Goal: Information Seeking & Learning: Learn about a topic

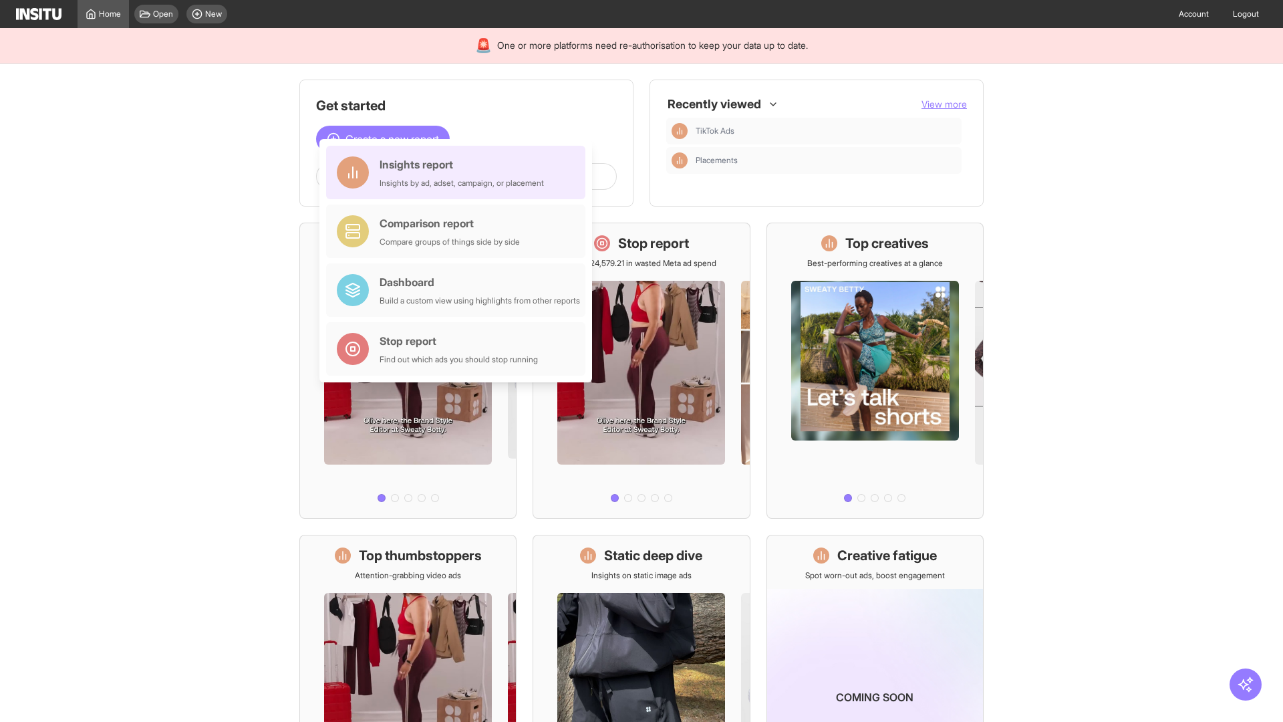
click at [459, 172] on div "Insights report Insights by ad, adset, campaign, or placement" at bounding box center [462, 172] width 164 height 32
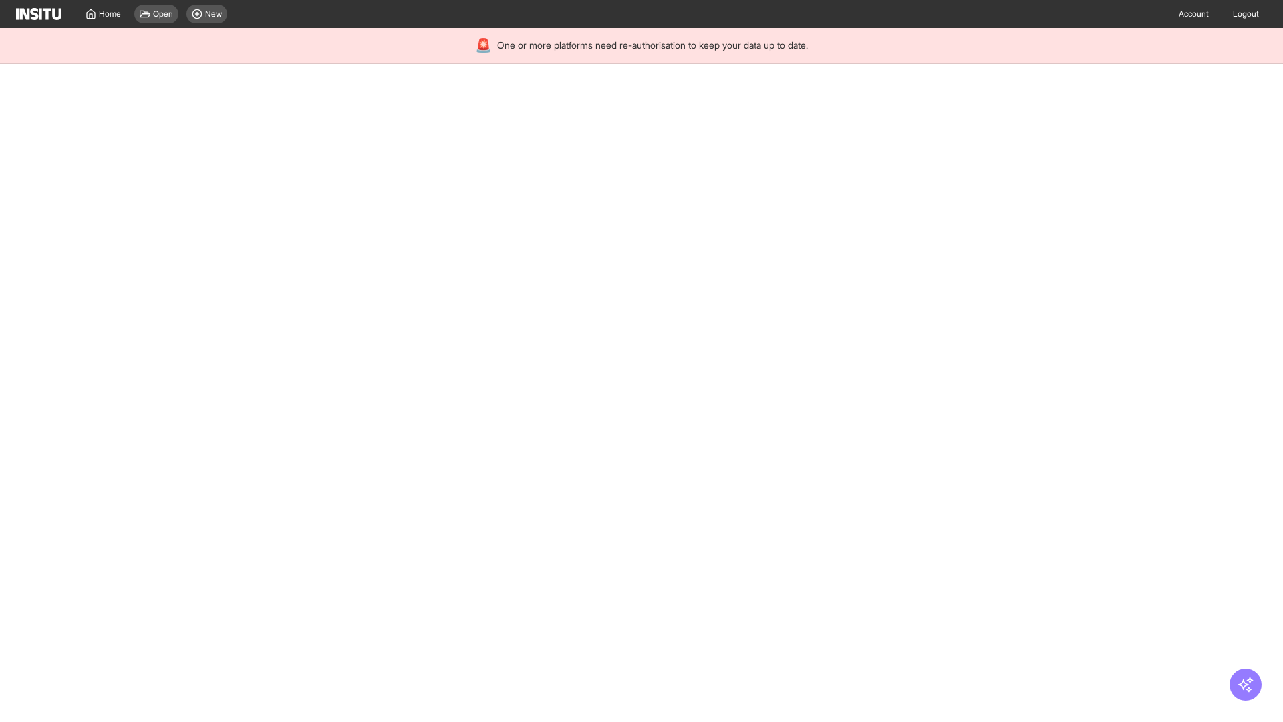
select select "**"
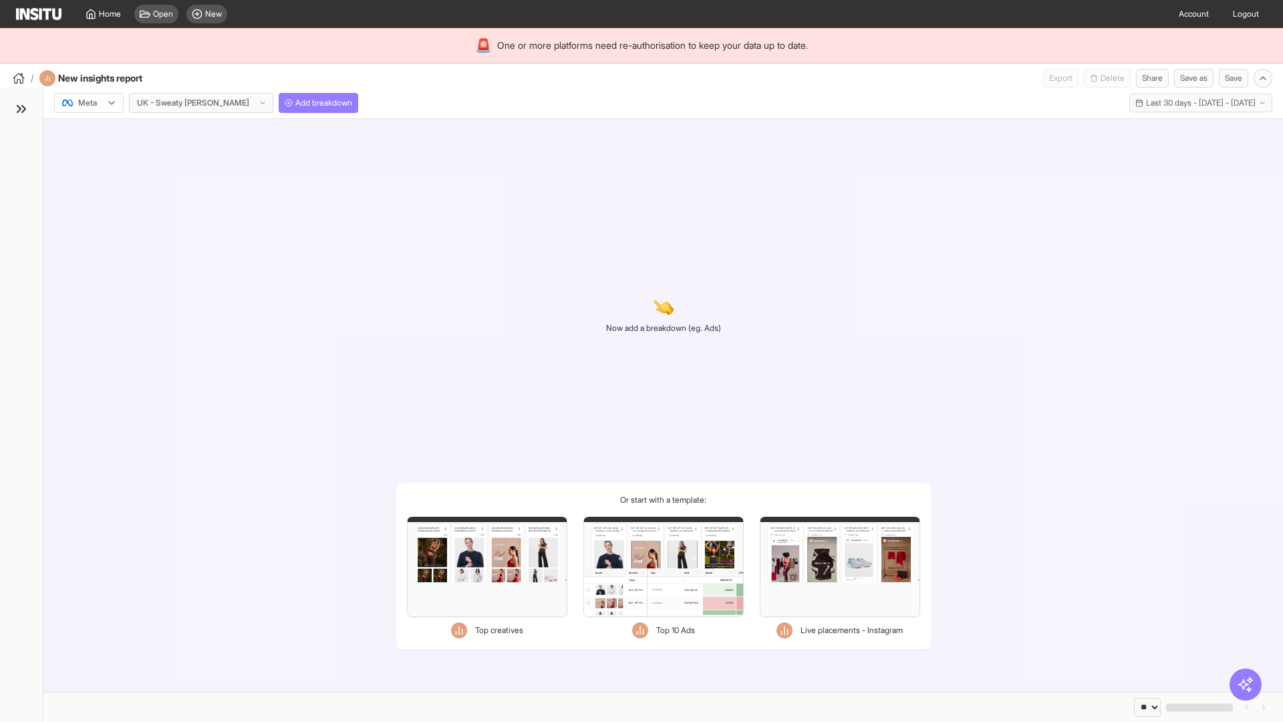
click at [89, 103] on div at bounding box center [79, 102] width 37 height 13
click at [92, 154] on span "TikTok" at bounding box center [90, 154] width 23 height 12
